Goal: Task Accomplishment & Management: Manage account settings

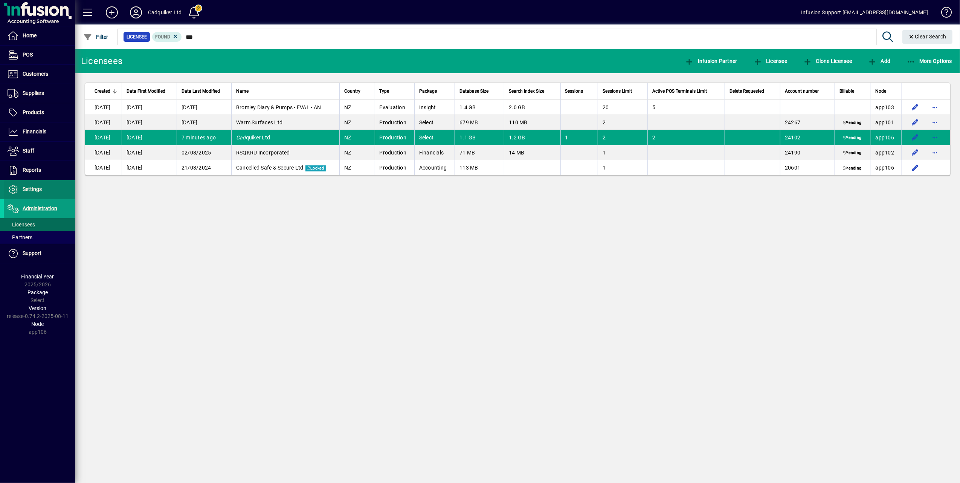
click at [31, 185] on span at bounding box center [40, 189] width 72 height 18
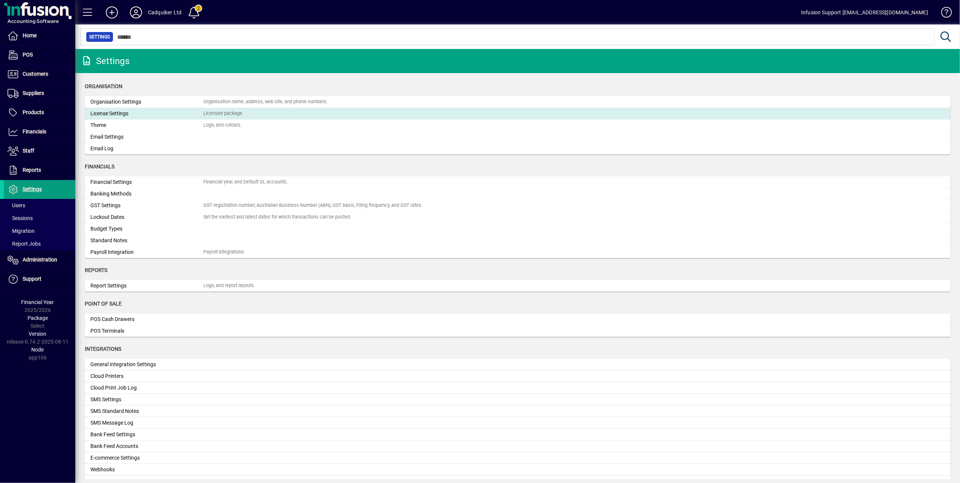
click at [124, 114] on div "License Settings" at bounding box center [146, 114] width 113 height 8
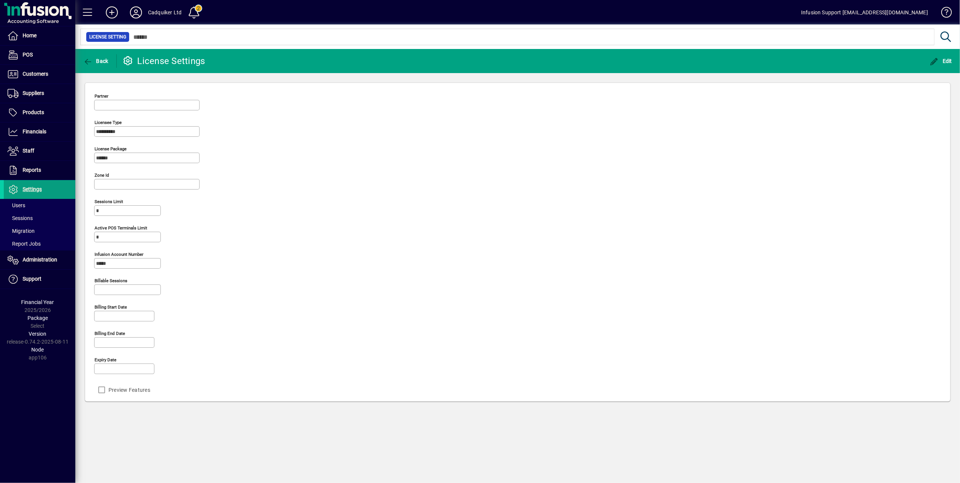
type input "**********"
click at [132, 15] on icon at bounding box center [135, 12] width 15 height 12
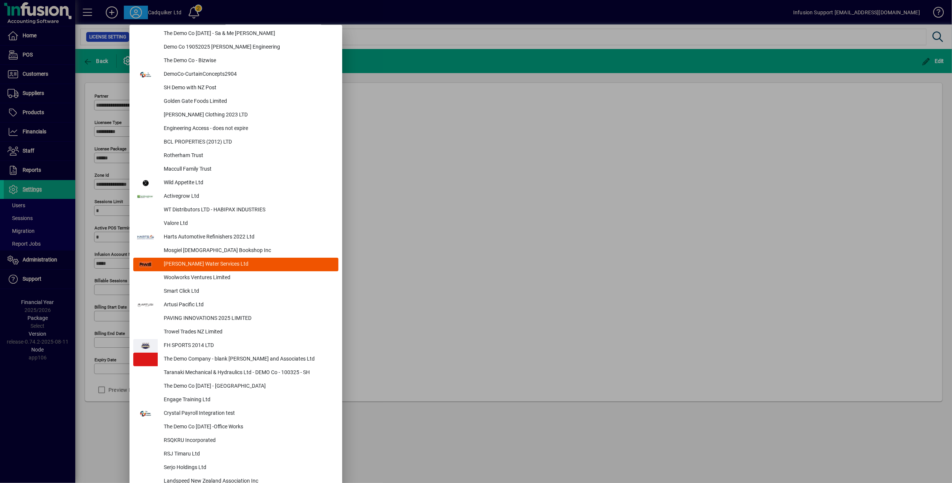
scroll to position [2983, 0]
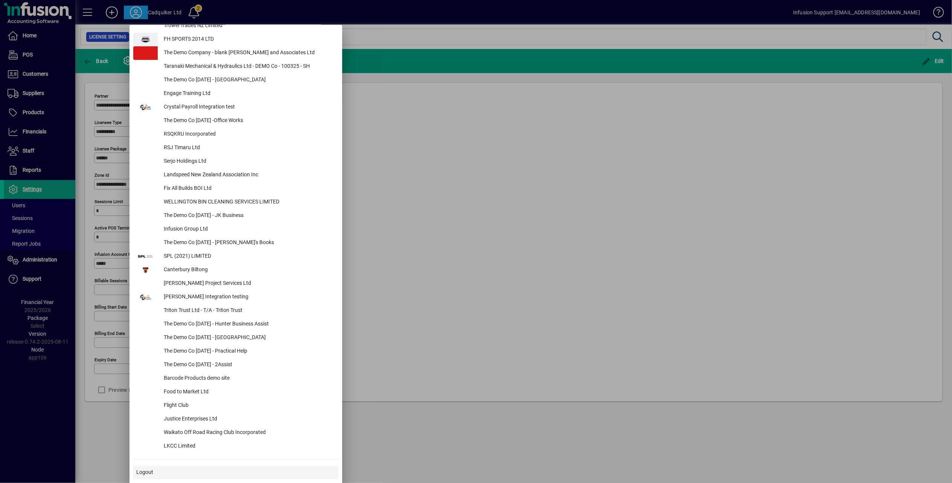
click at [145, 468] on span "Logout" at bounding box center [144, 472] width 17 height 8
